Goal: Transaction & Acquisition: Download file/media

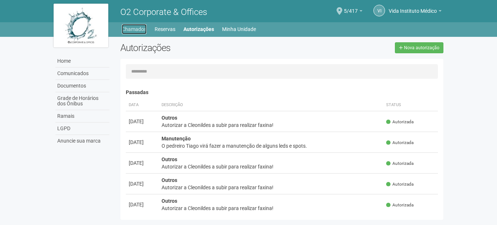
click at [139, 30] on link "Chamados" at bounding box center [134, 29] width 25 height 10
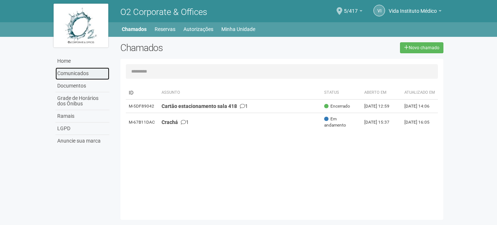
click at [88, 76] on link "Comunicados" at bounding box center [82, 73] width 54 height 12
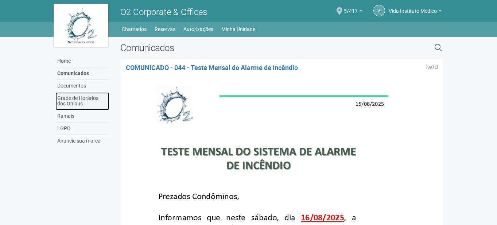
click at [90, 98] on link "Grade de Horários dos Ônibus" at bounding box center [82, 101] width 54 height 18
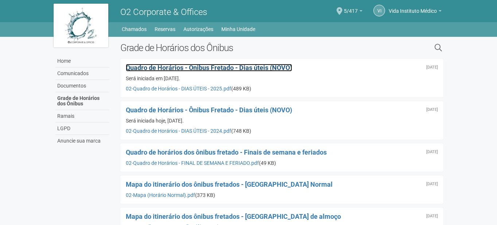
click at [213, 64] on span "Quadro de Horários - Ônibus Fretado - Dias úteis (NOVO)" at bounding box center [209, 68] width 166 height 8
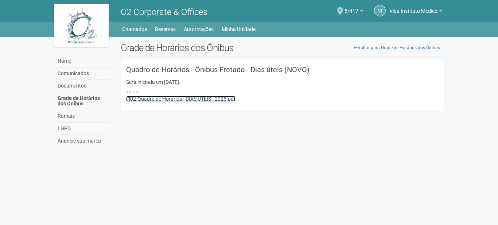
click at [202, 100] on link "02-Quadro de Horários - DIAS ÚTEIS - 2025.pdf" at bounding box center [180, 99] width 109 height 6
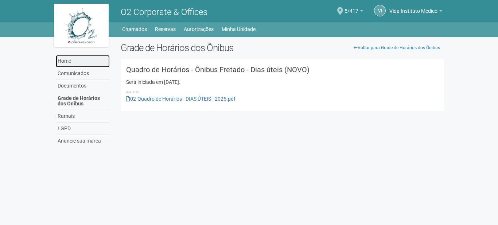
click at [69, 60] on link "Home" at bounding box center [83, 61] width 54 height 12
